Goal: Task Accomplishment & Management: Manage account settings

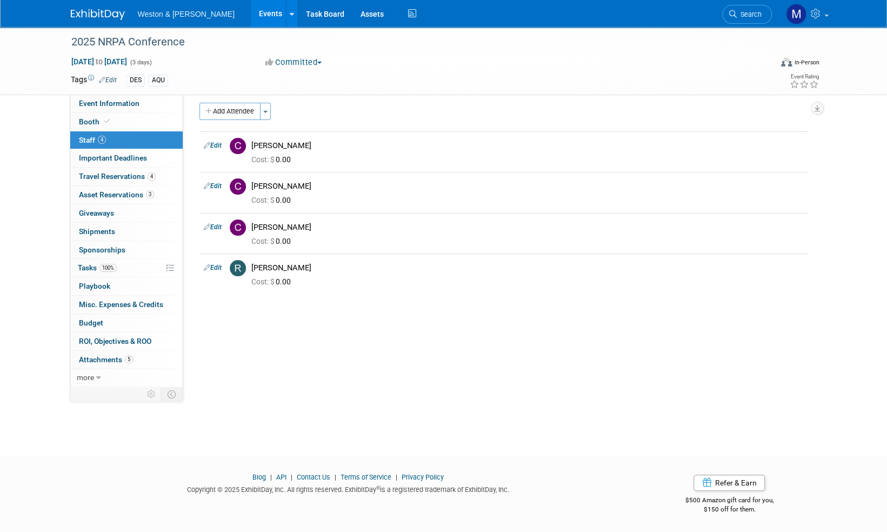
click at [89, 14] on img at bounding box center [98, 14] width 54 height 11
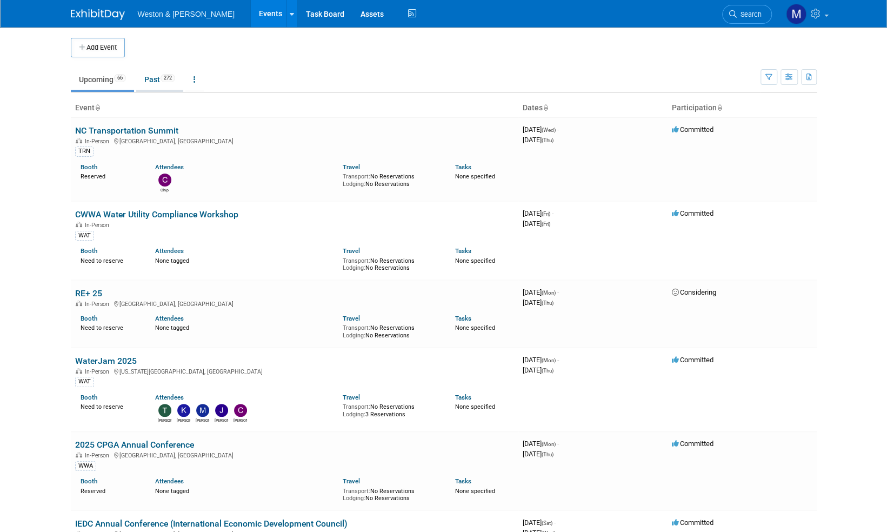
click at [157, 81] on link "Past 272" at bounding box center [159, 79] width 47 height 21
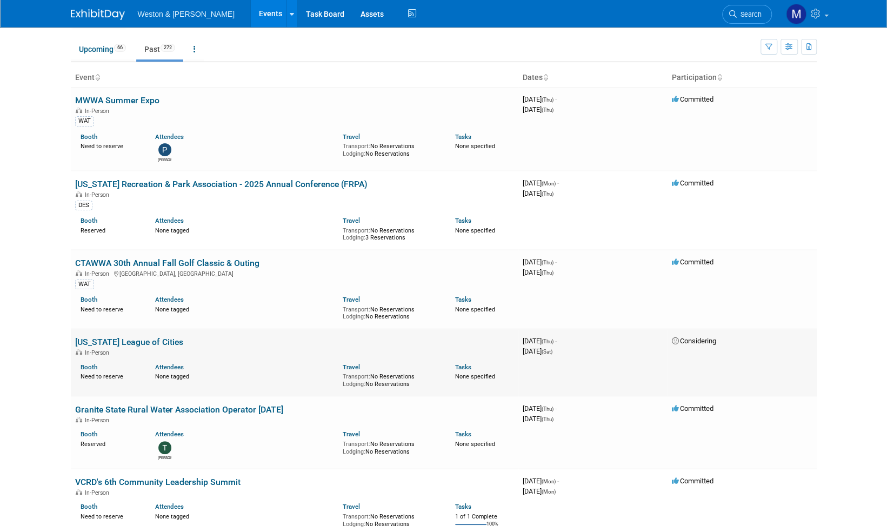
scroll to position [54, 0]
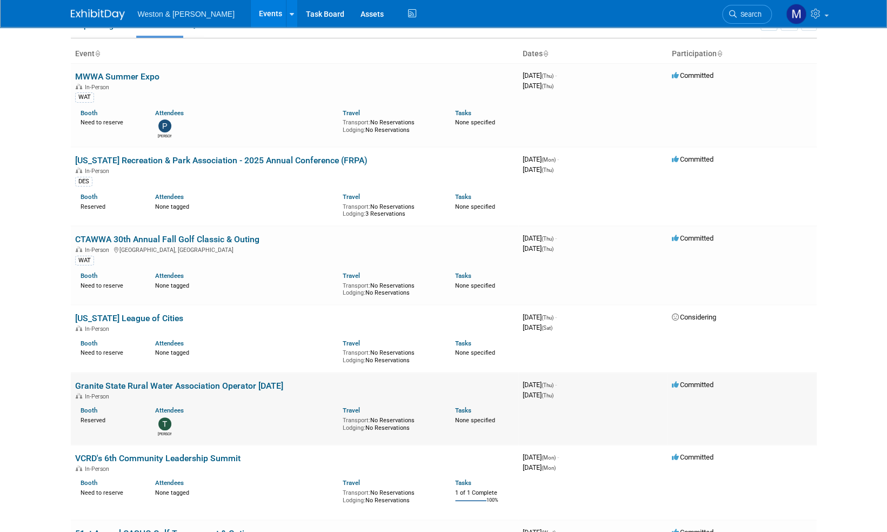
click at [248, 383] on link "Granite State Rural Water Association Operator [DATE]" at bounding box center [179, 386] width 208 height 10
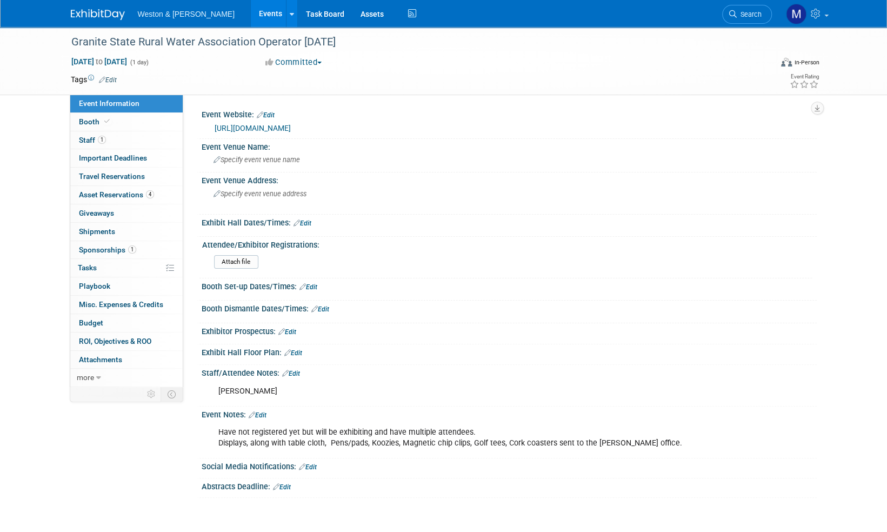
click at [90, 21] on div "Weston & Sampson Events Add Event Bulk Upload Events Shareable Event Boards Rec…" at bounding box center [444, 13] width 746 height 27
click at [97, 12] on img at bounding box center [98, 14] width 54 height 11
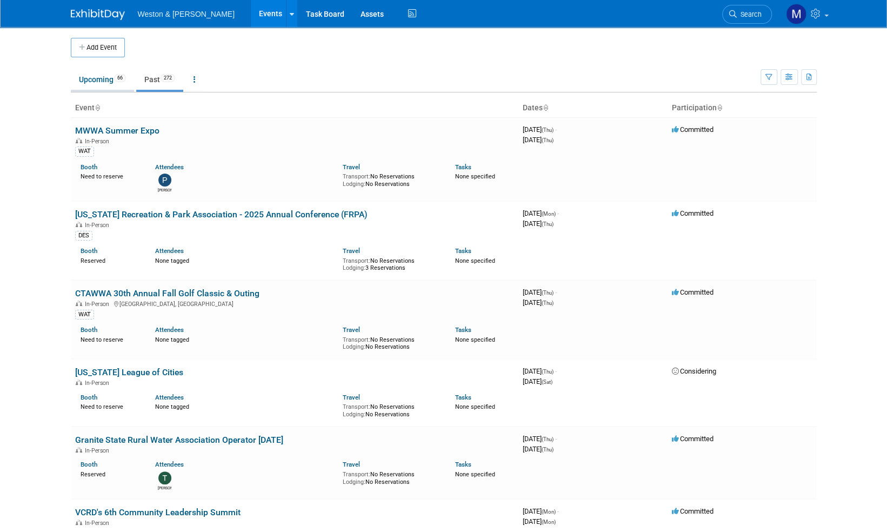
click at [99, 77] on link "Upcoming 66" at bounding box center [102, 79] width 63 height 21
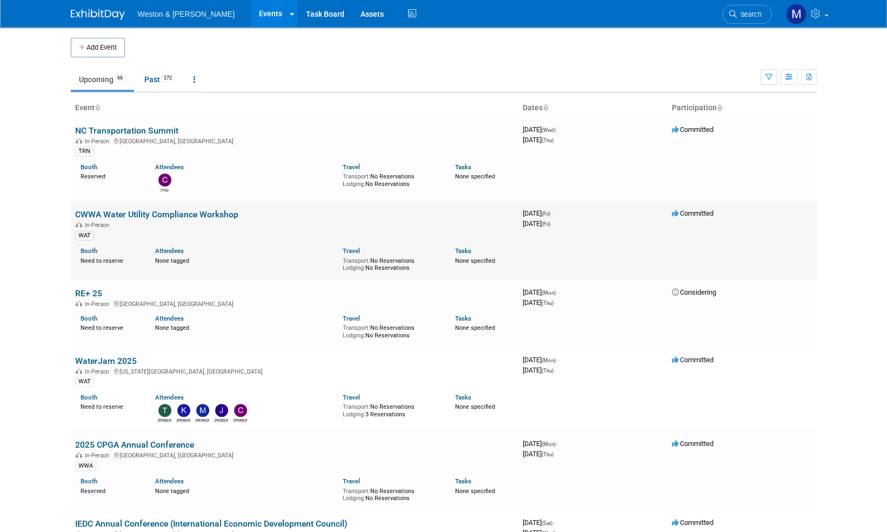
click at [163, 216] on link "CWWA Water Utility Compliance Workshop" at bounding box center [156, 214] width 163 height 10
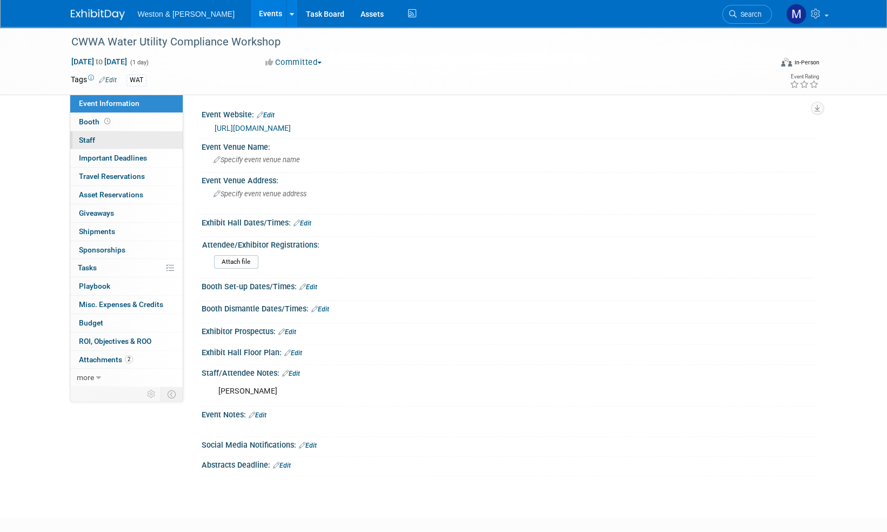
click at [90, 142] on span "Staff 0" at bounding box center [87, 140] width 16 height 9
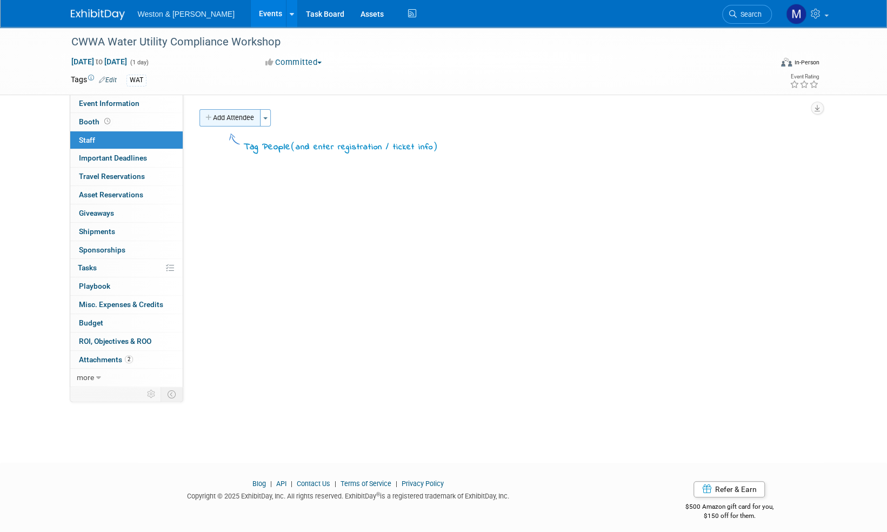
click at [242, 118] on button "Add Attendee" at bounding box center [230, 117] width 61 height 17
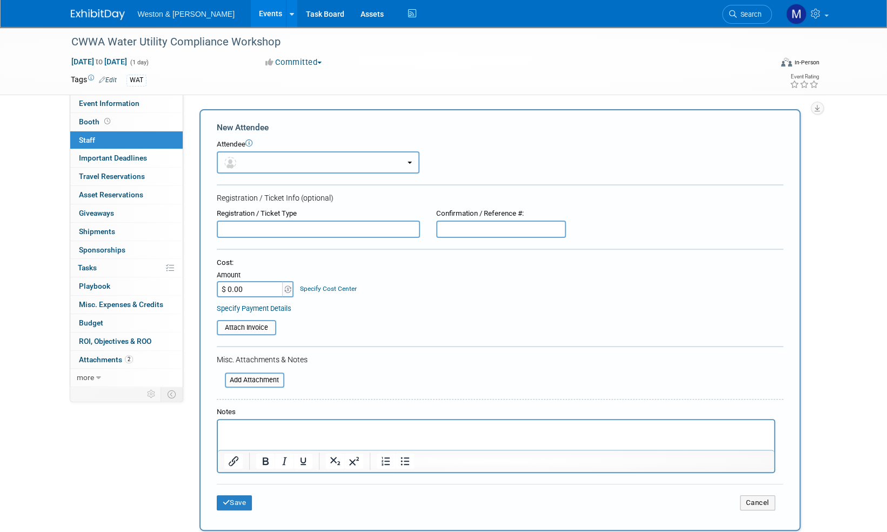
click at [285, 165] on button "button" at bounding box center [318, 162] width 203 height 22
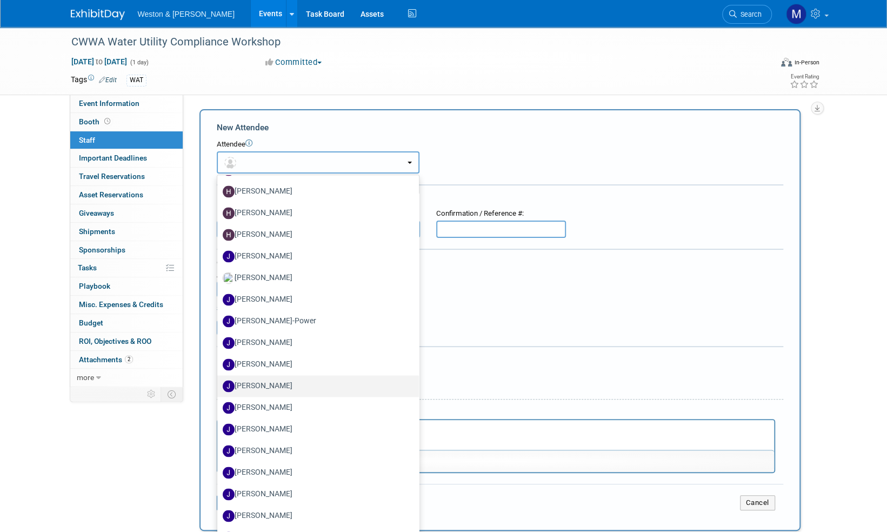
scroll to position [1081, 0]
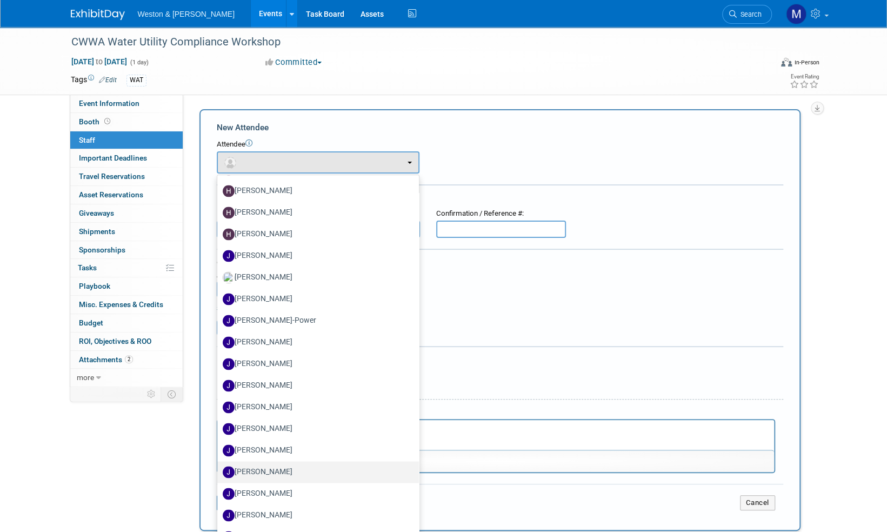
click at [251, 468] on label "John Jolls" at bounding box center [315, 471] width 185 height 17
click at [219, 468] on input "John Jolls" at bounding box center [215, 470] width 7 height 7
select select "f204e823-4f35-4464-bf27-7883ea5d1ffd"
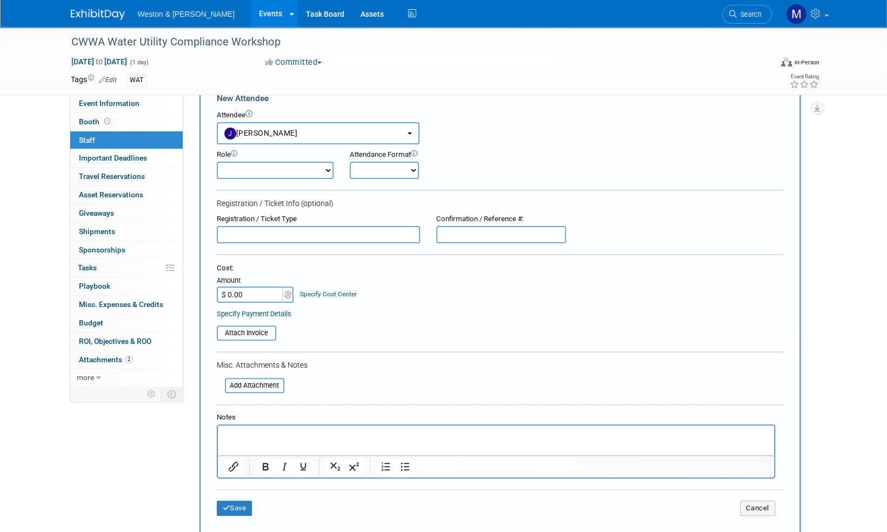
scroll to position [54, 0]
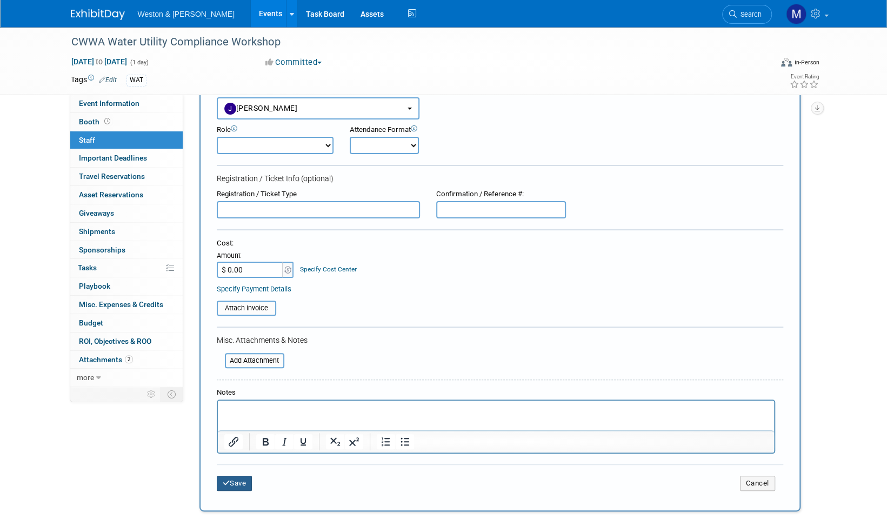
click at [233, 484] on button "Save" at bounding box center [235, 483] width 36 height 15
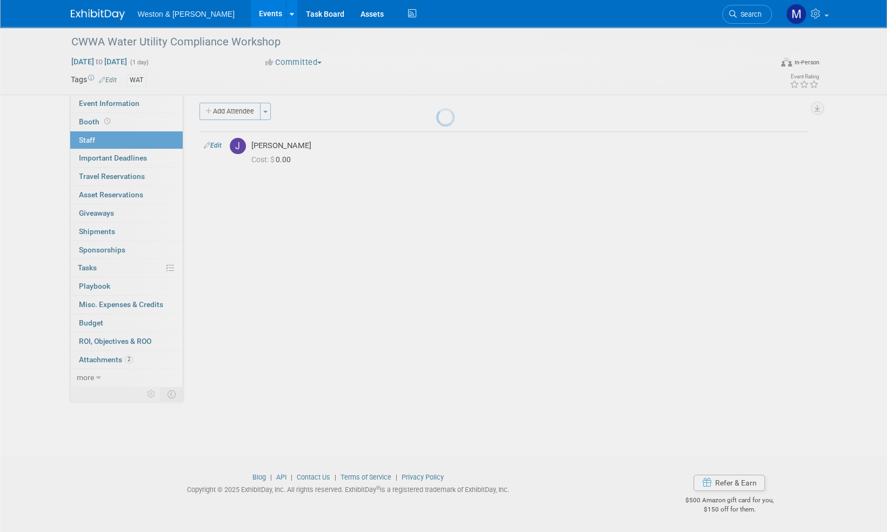
scroll to position [6, 0]
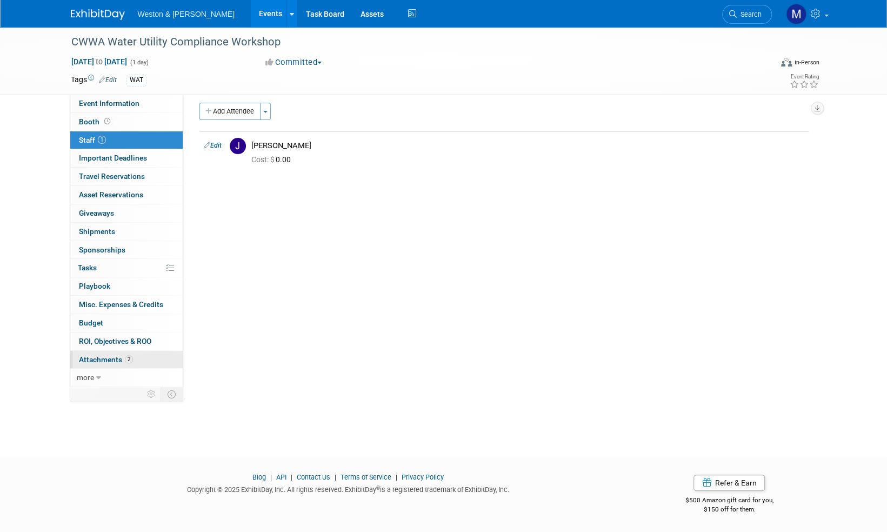
click at [99, 358] on span "Attachments 2" at bounding box center [106, 359] width 54 height 9
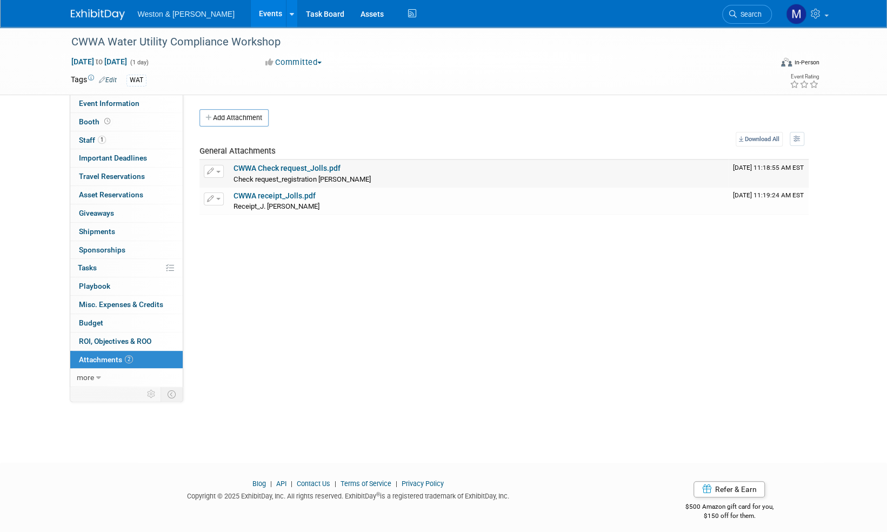
click at [303, 168] on link "CWWA Check request_Jolls.pdf" at bounding box center [287, 168] width 107 height 9
click at [87, 138] on span "Staff 1" at bounding box center [92, 140] width 27 height 9
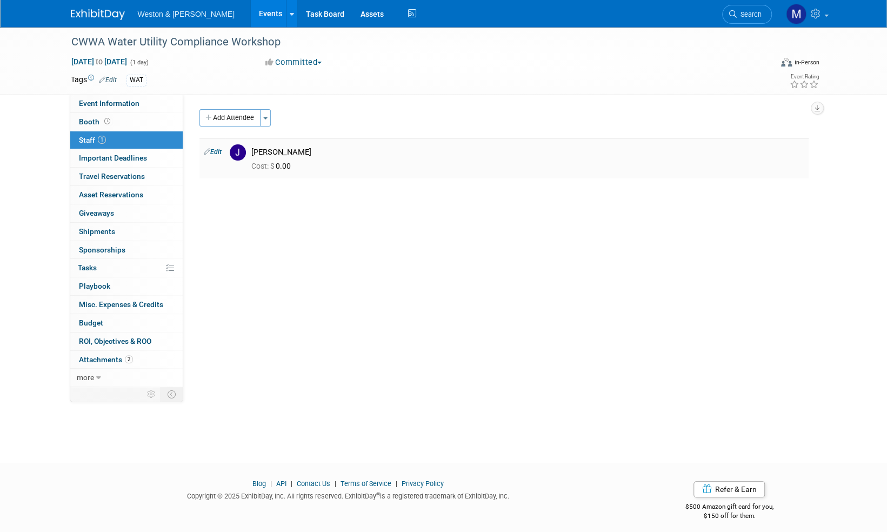
click at [216, 152] on link "Edit" at bounding box center [213, 152] width 18 height 8
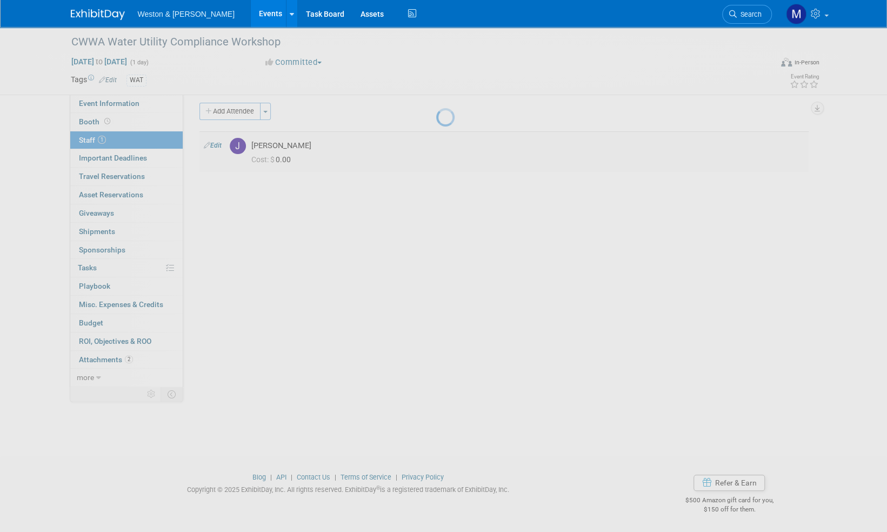
select select "f204e823-4f35-4464-bf27-7883ea5d1ffd"
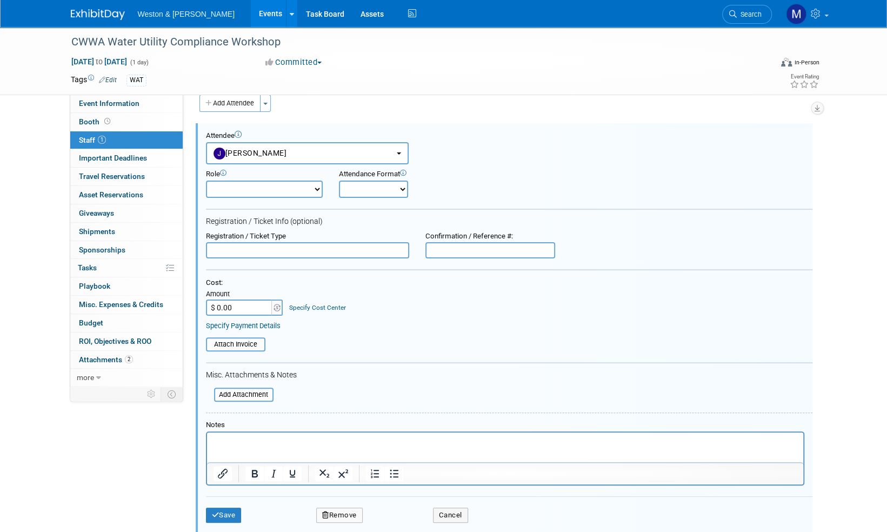
click at [237, 305] on input "$ 0.00" at bounding box center [240, 308] width 68 height 16
type input "$ 75.00"
click at [227, 515] on button "Save" at bounding box center [224, 515] width 36 height 15
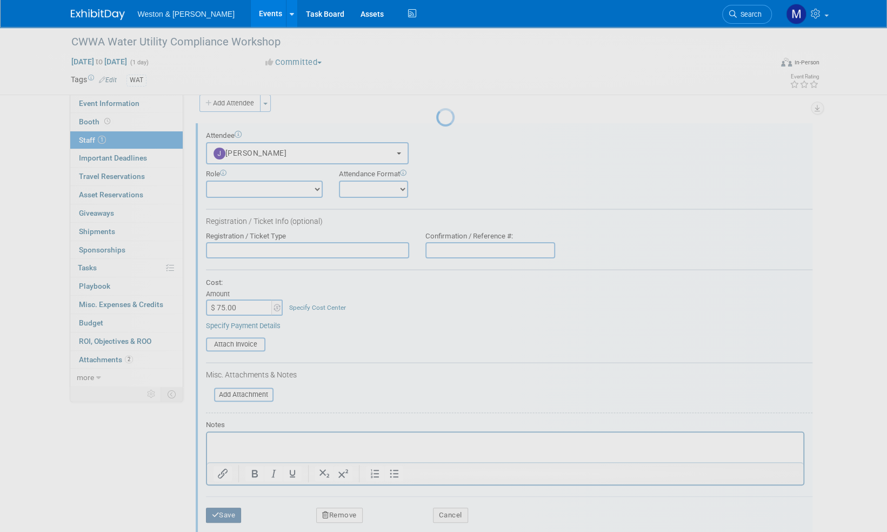
scroll to position [6, 0]
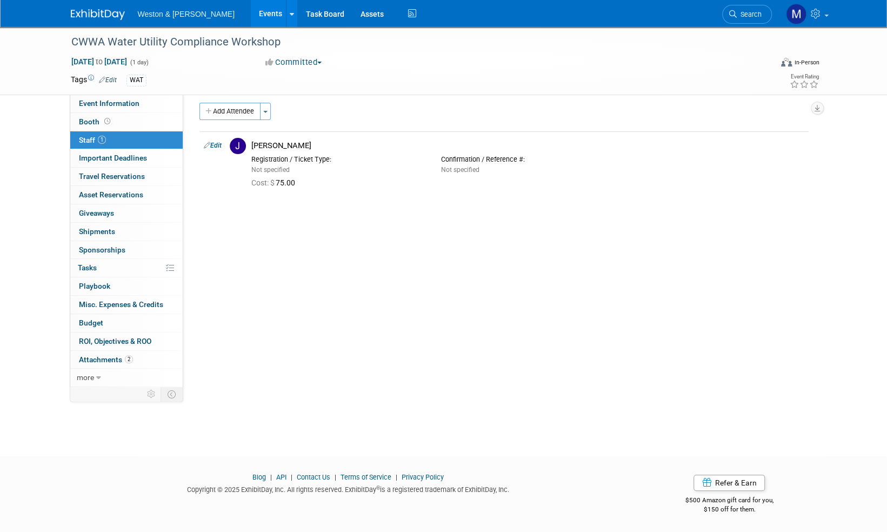
click at [88, 17] on img at bounding box center [98, 14] width 54 height 11
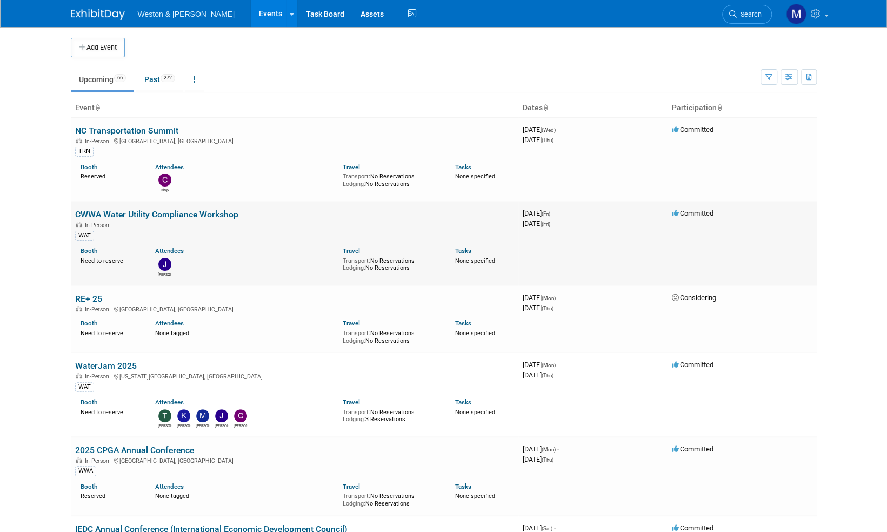
scroll to position [54, 0]
